Goal: Find specific page/section: Find specific page/section

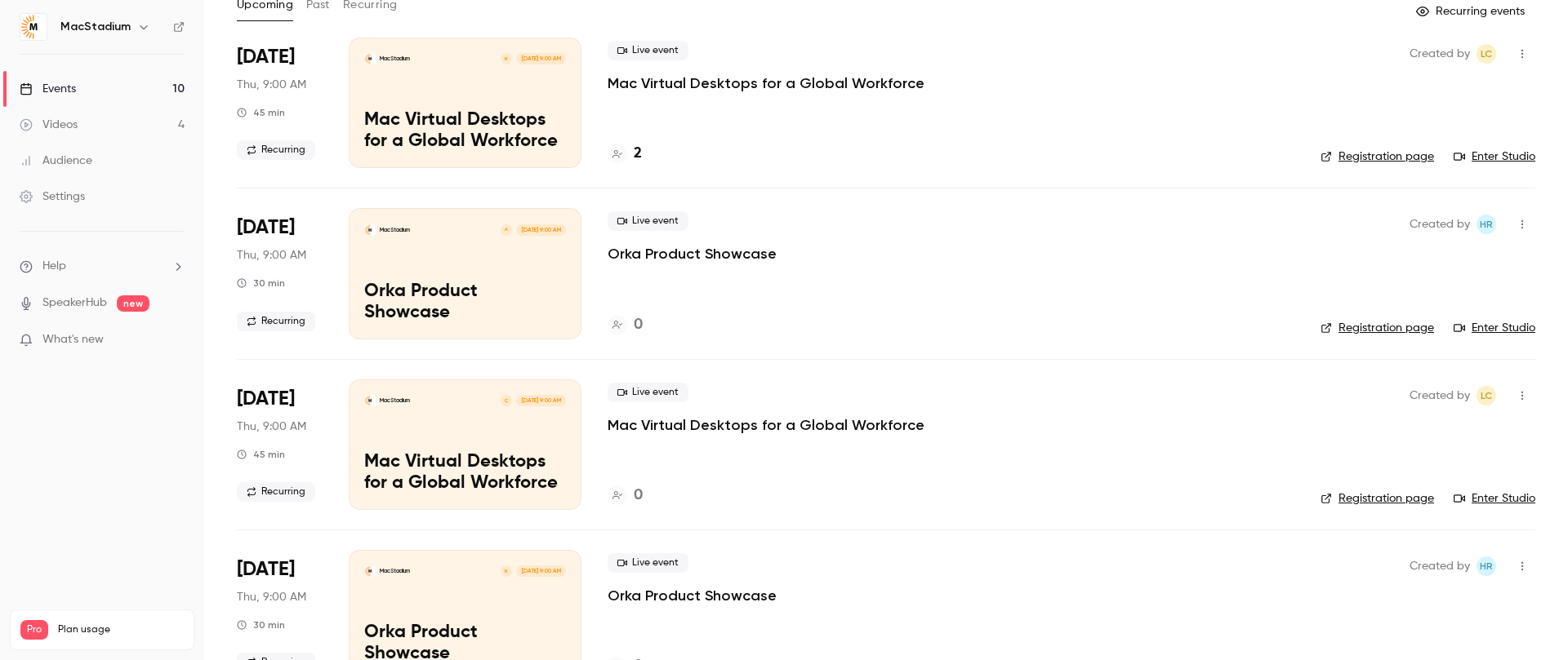
scroll to position [110, 0]
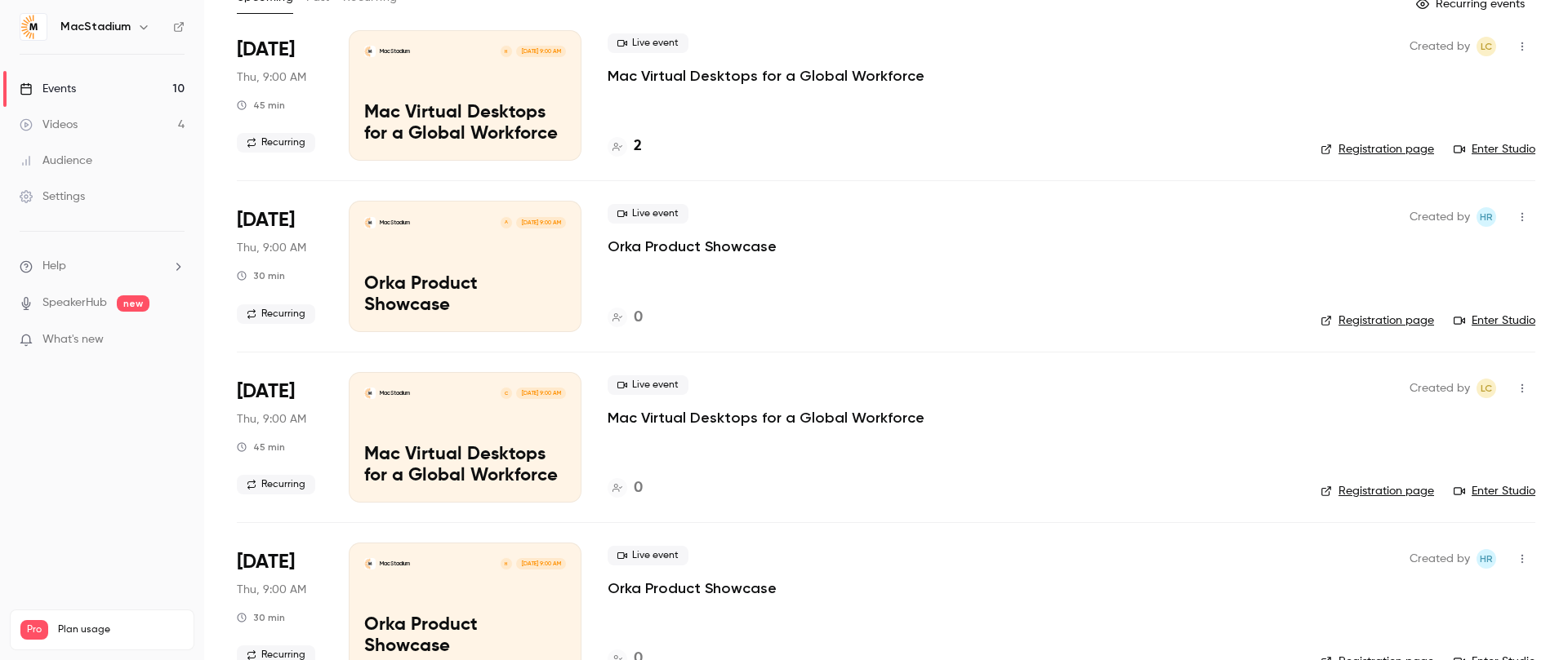
click at [1482, 148] on link "Enter Studio" at bounding box center [1494, 149] width 82 height 16
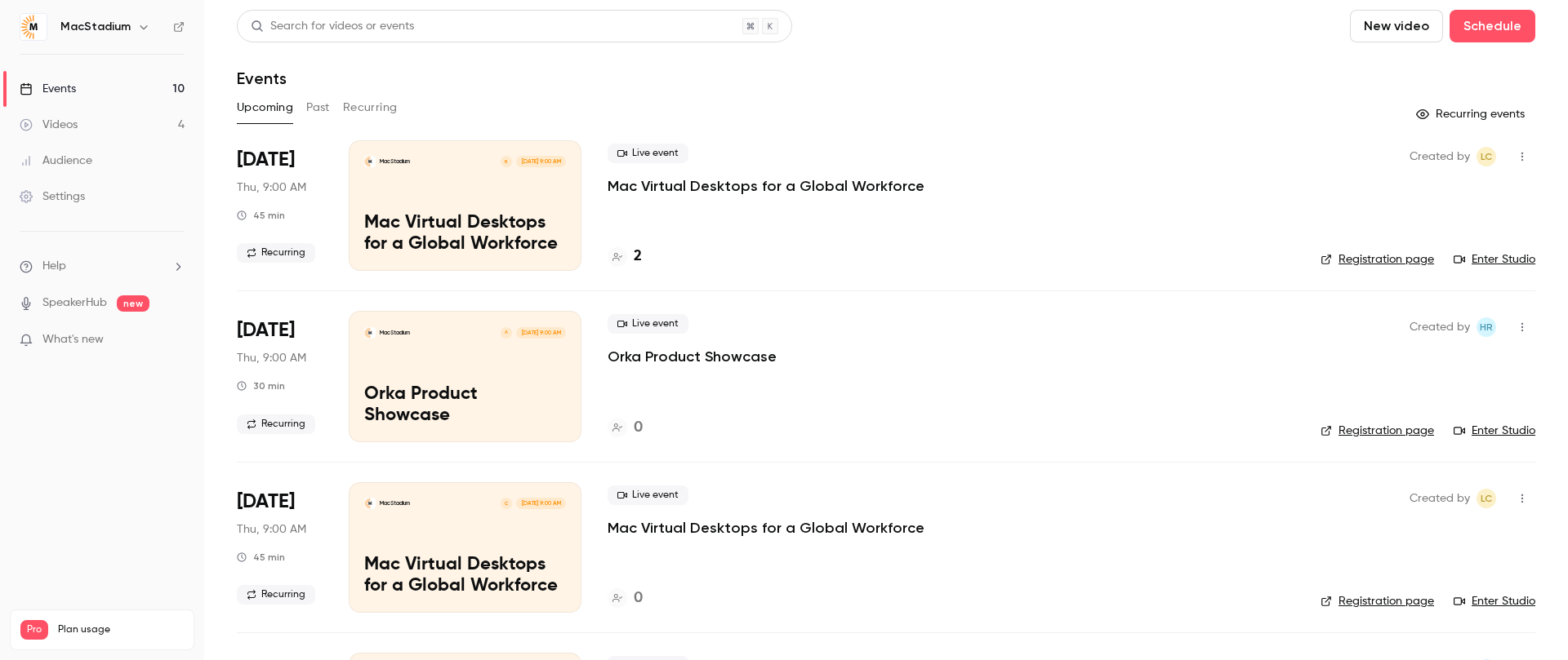
click at [331, 108] on div "Upcoming Past Recurring" at bounding box center [886, 107] width 1299 height 26
click at [324, 108] on button "Past" at bounding box center [318, 107] width 24 height 26
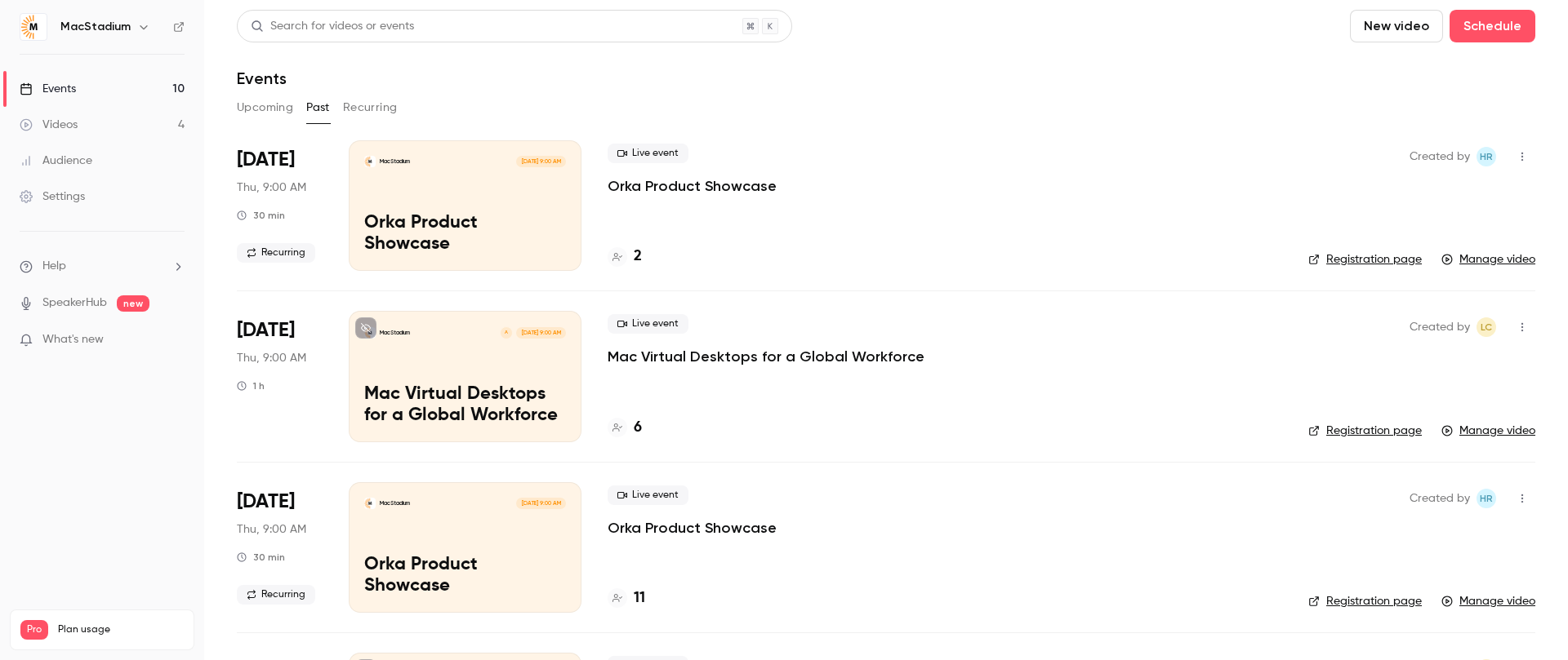
click at [272, 106] on button "Upcoming" at bounding box center [265, 107] width 56 height 26
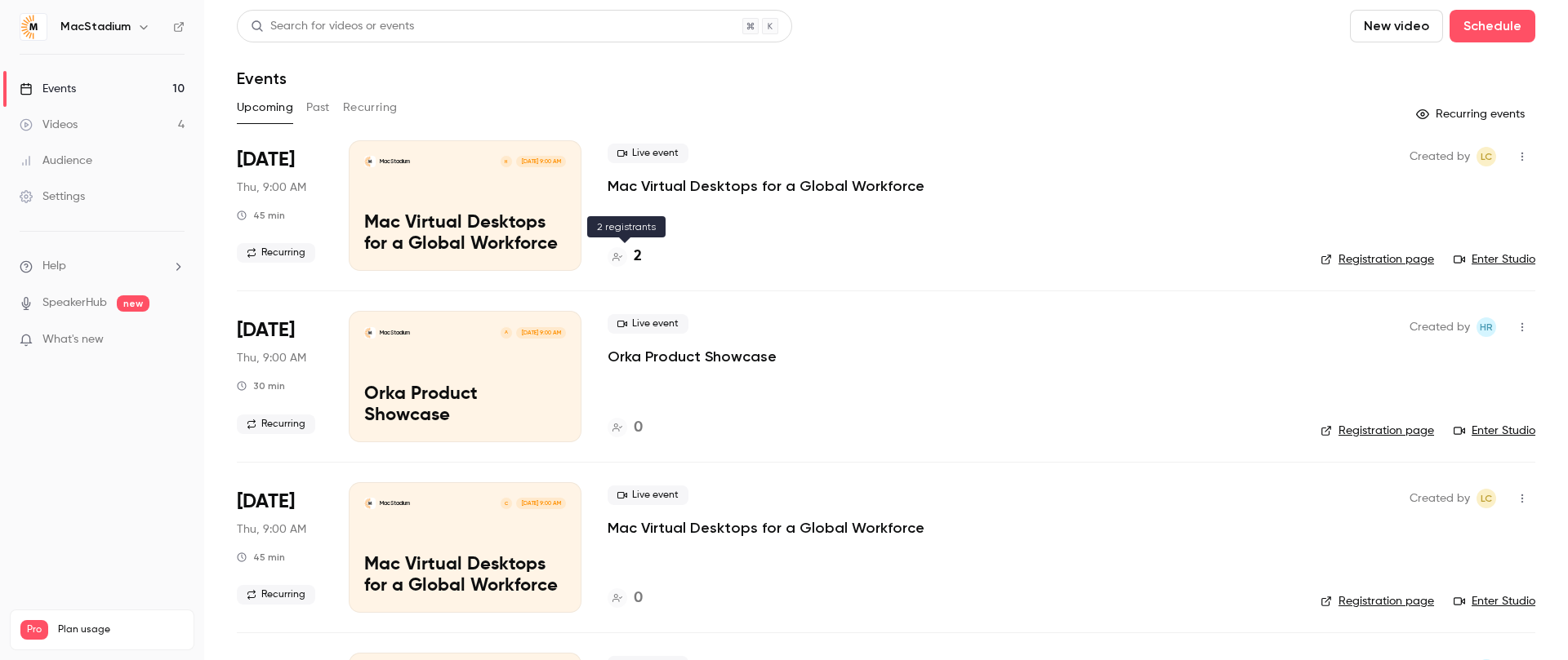
click at [618, 260] on icon at bounding box center [618, 257] width 10 height 8
click at [625, 255] on div at bounding box center [617, 257] width 20 height 20
